Goal: Transaction & Acquisition: Register for event/course

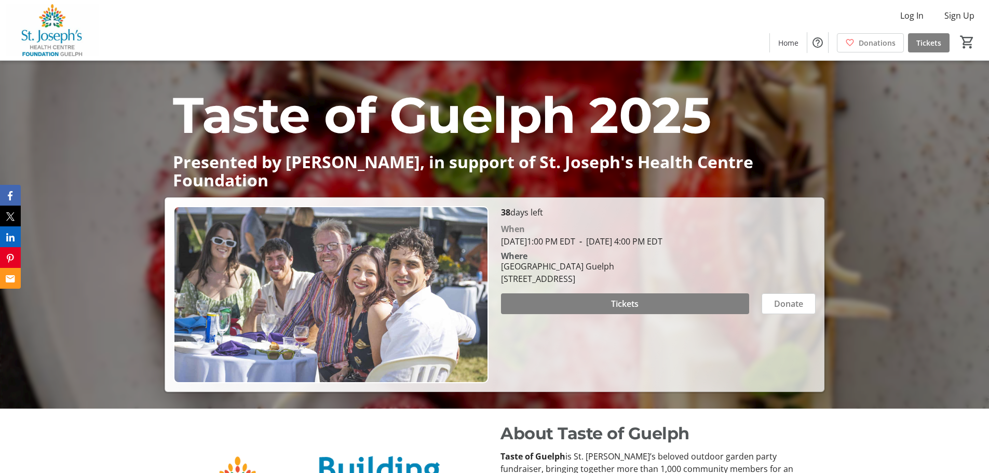
scroll to position [52, 0]
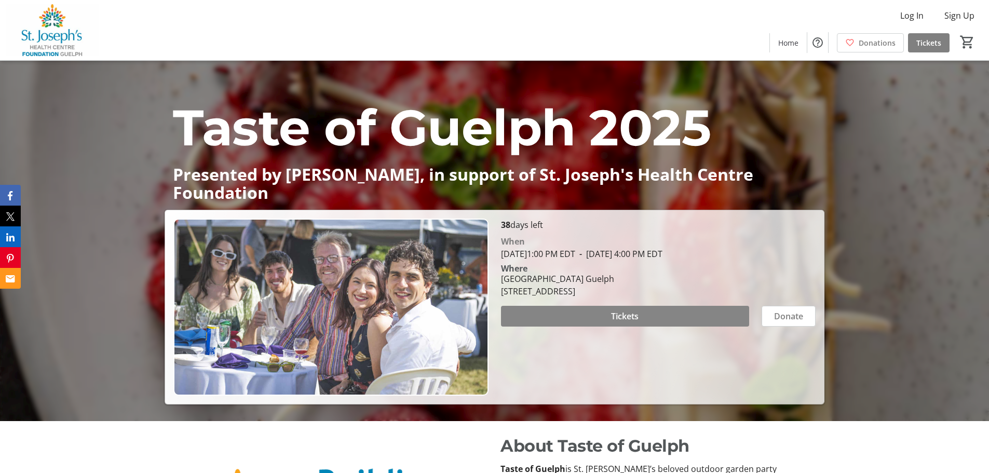
click at [679, 311] on span at bounding box center [625, 316] width 248 height 25
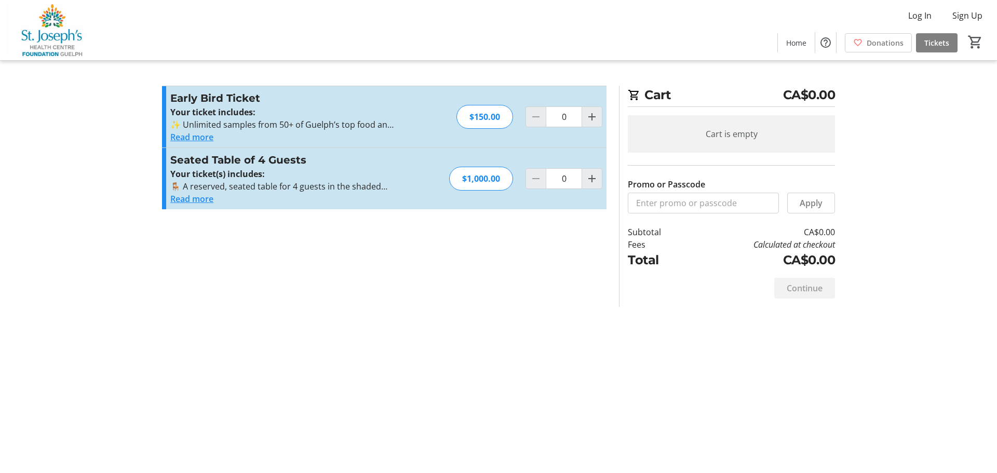
click at [209, 137] on button "Read more" at bounding box center [191, 137] width 43 height 12
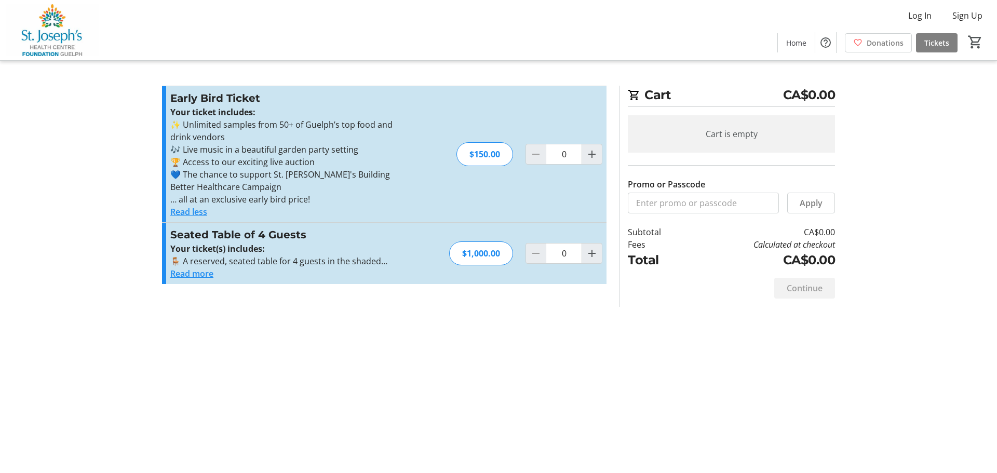
drag, startPoint x: 172, startPoint y: 126, endPoint x: 327, endPoint y: 203, distance: 173.0
click at [327, 203] on div "Your ticket includes: ✨ Unlimited samples from 50+ of Guelph’s top food and dri…" at bounding box center [283, 156] width 227 height 100
click at [289, 166] on p "🏆 Access to our exciting live auction" at bounding box center [283, 162] width 227 height 12
click at [587, 157] on mat-icon "Increment by one" at bounding box center [592, 154] width 12 height 12
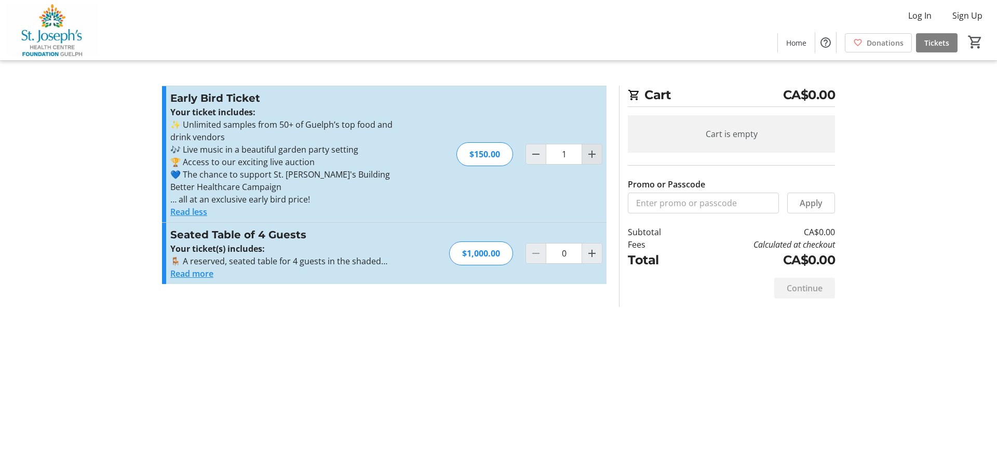
type input "2"
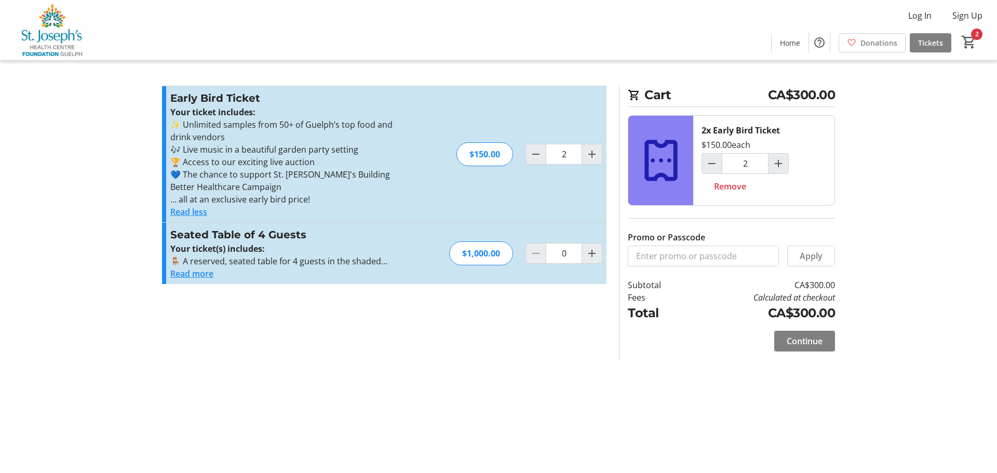
click at [192, 272] on button "Read more" at bounding box center [191, 273] width 43 height 12
